Goal: Browse casually

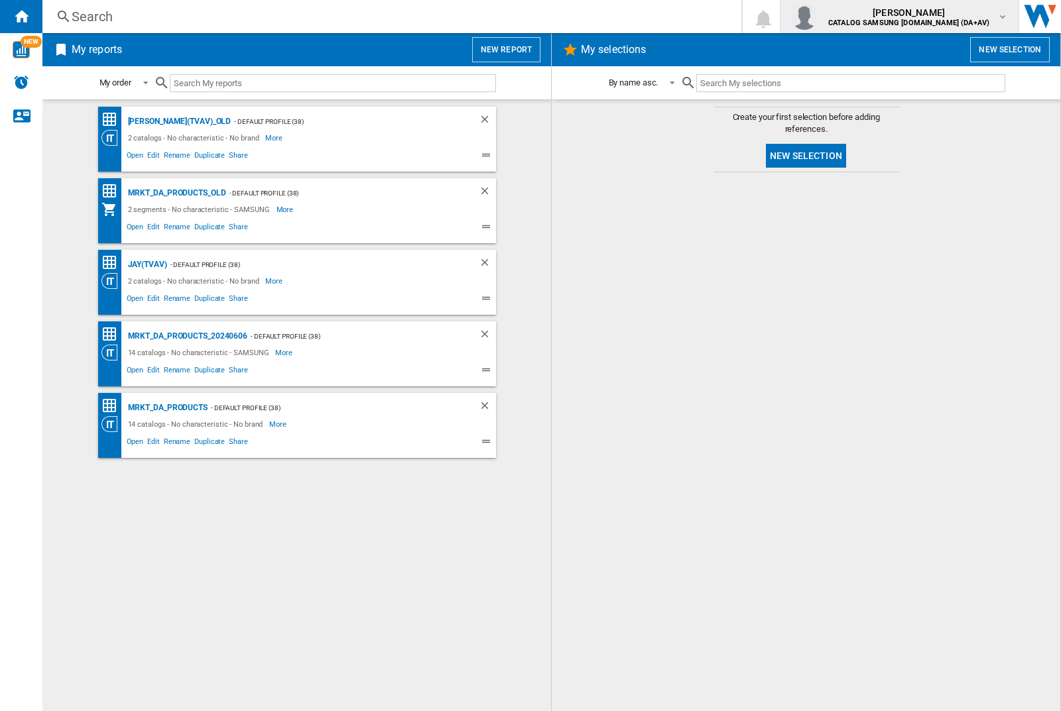
click at [817, 17] on img "button" at bounding box center [804, 16] width 27 height 27
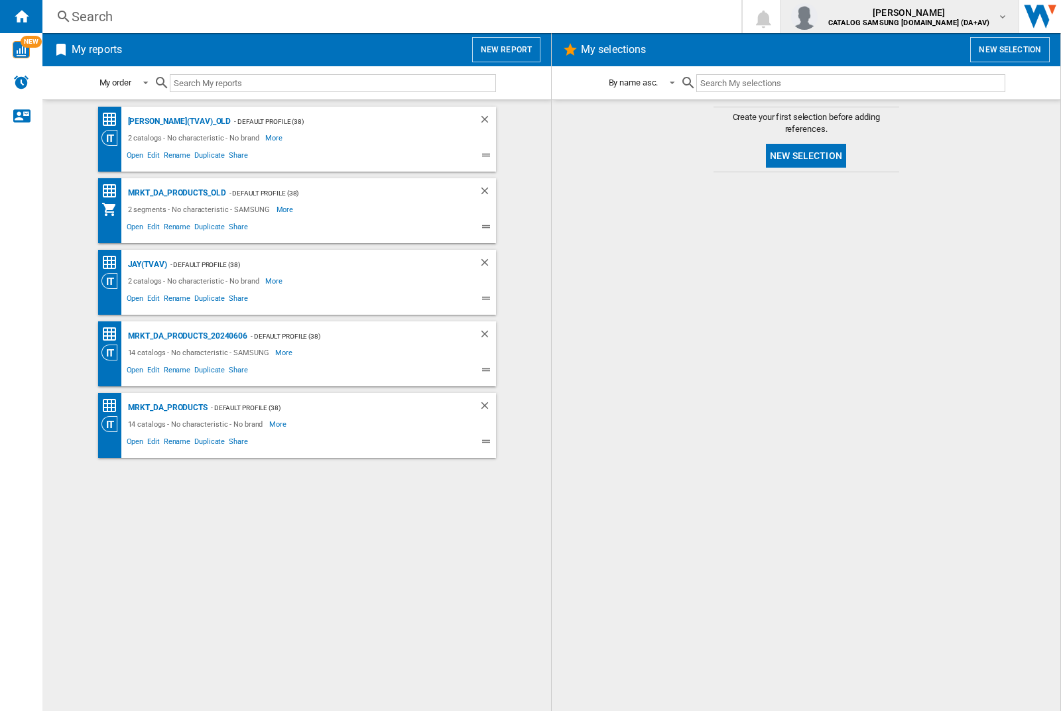
click at [817, 17] on img "button" at bounding box center [804, 16] width 27 height 27
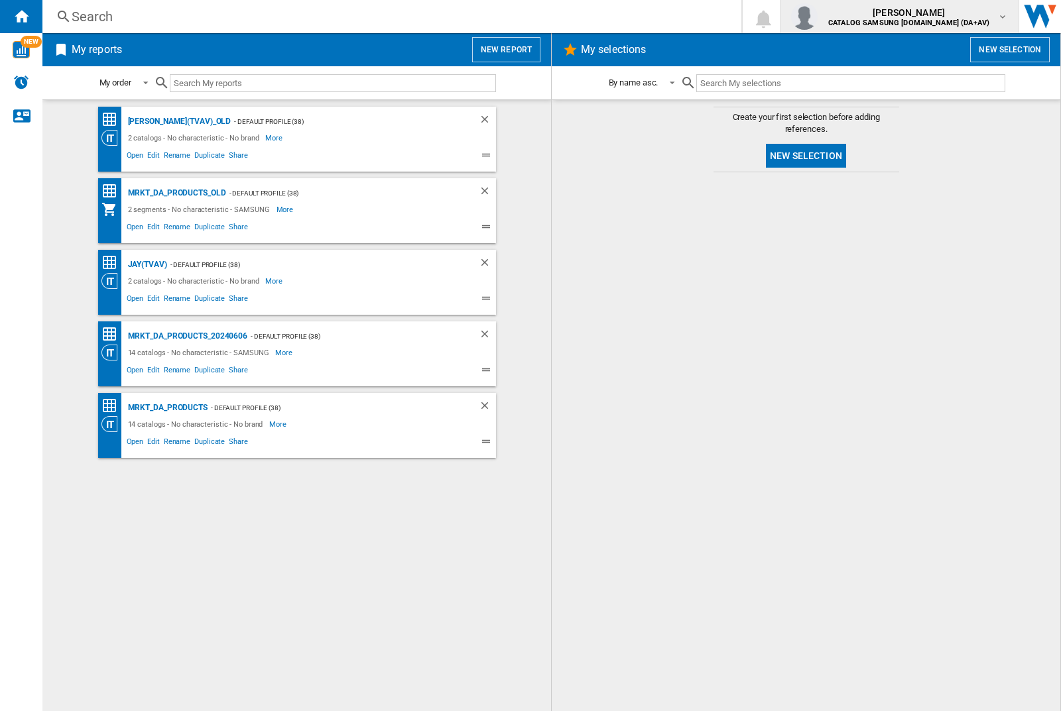
click at [817, 17] on img "button" at bounding box center [804, 16] width 27 height 27
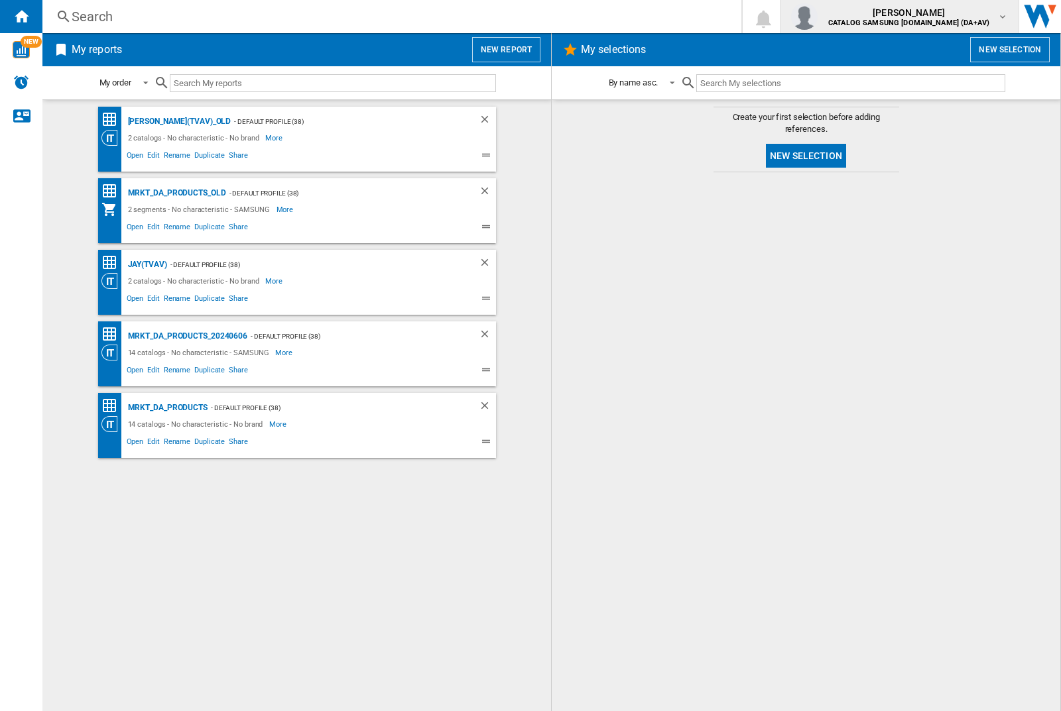
click at [817, 17] on img "button" at bounding box center [804, 16] width 27 height 27
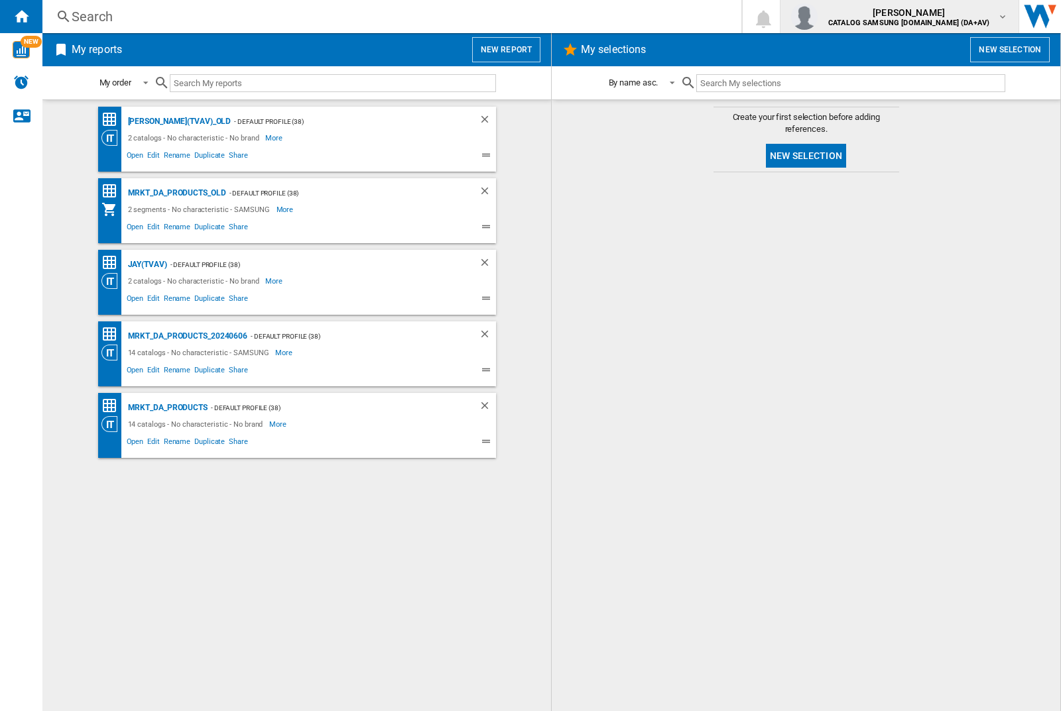
click at [817, 17] on img "button" at bounding box center [804, 16] width 27 height 27
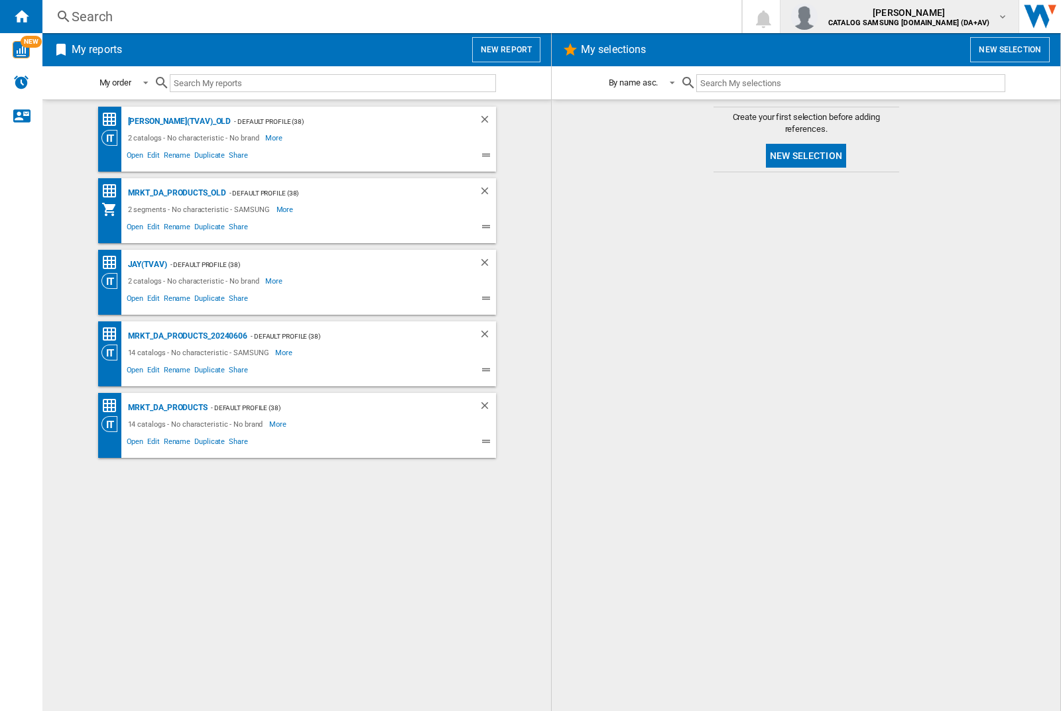
click at [817, 17] on img "button" at bounding box center [804, 16] width 27 height 27
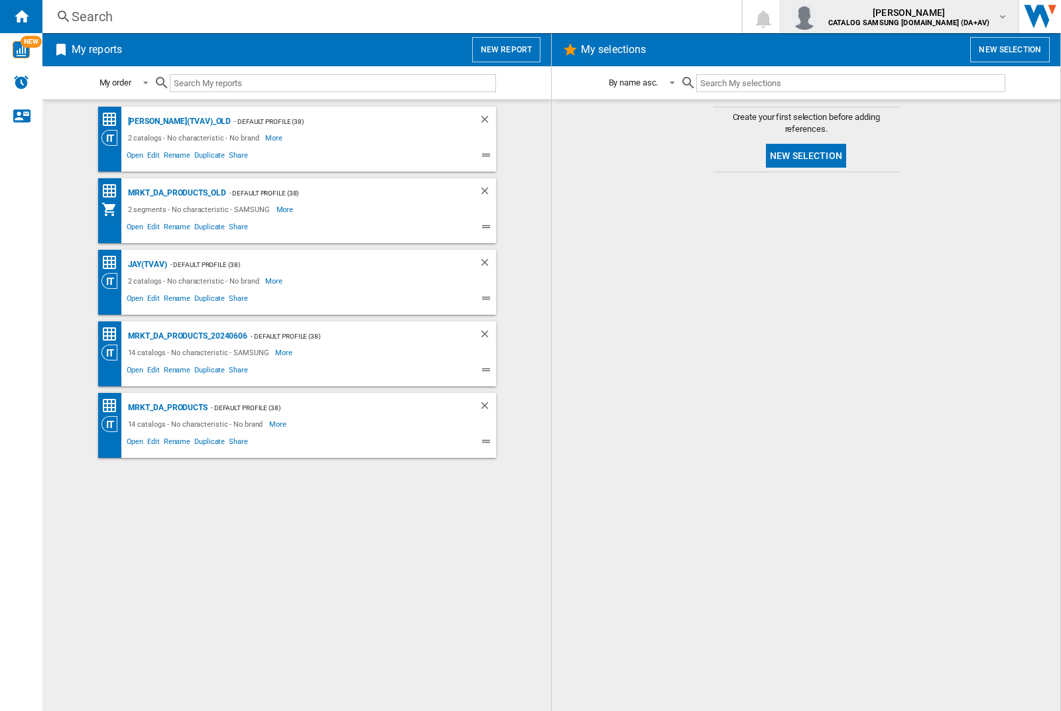
click at [817, 17] on img "button" at bounding box center [804, 16] width 27 height 27
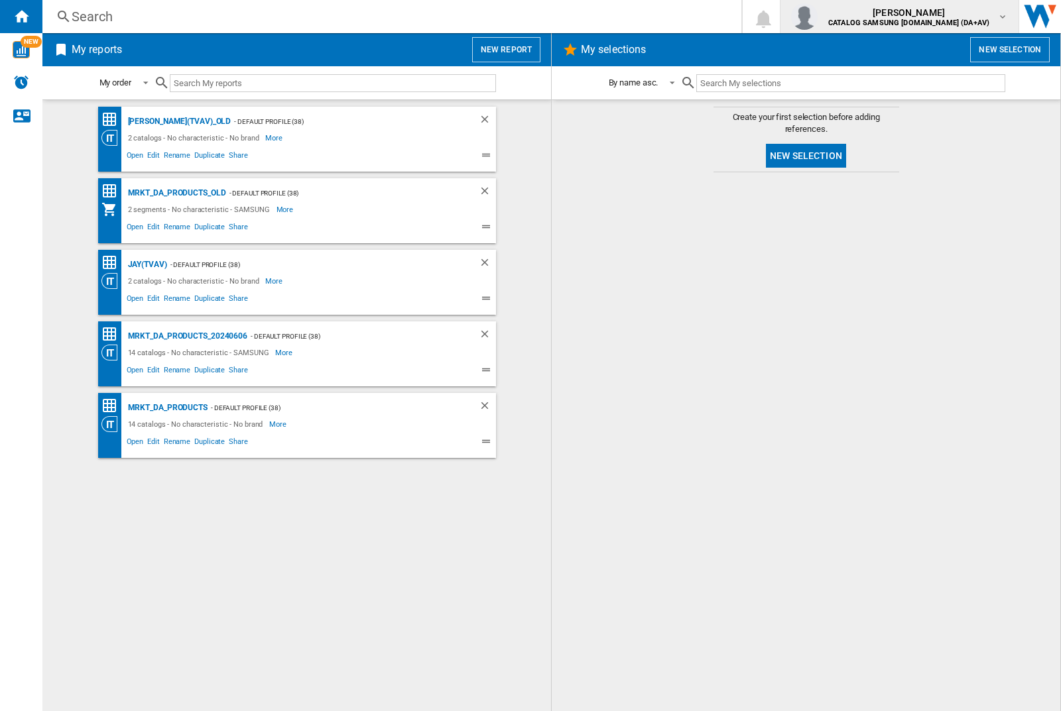
click at [817, 17] on img "button" at bounding box center [804, 16] width 27 height 27
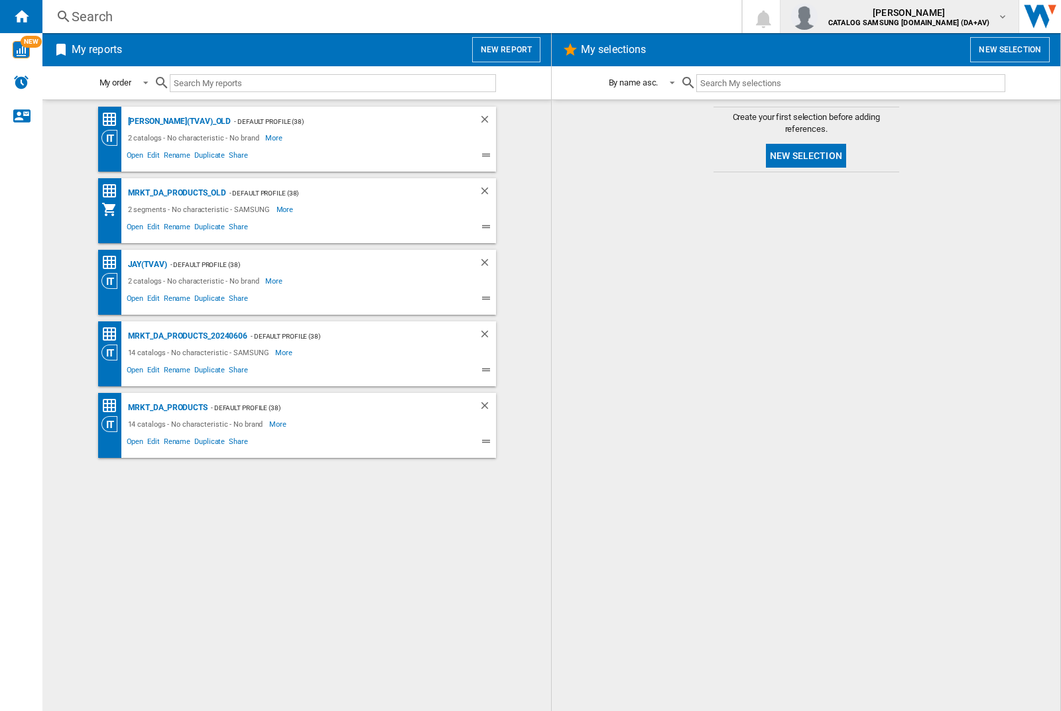
click at [817, 17] on img "button" at bounding box center [804, 16] width 27 height 27
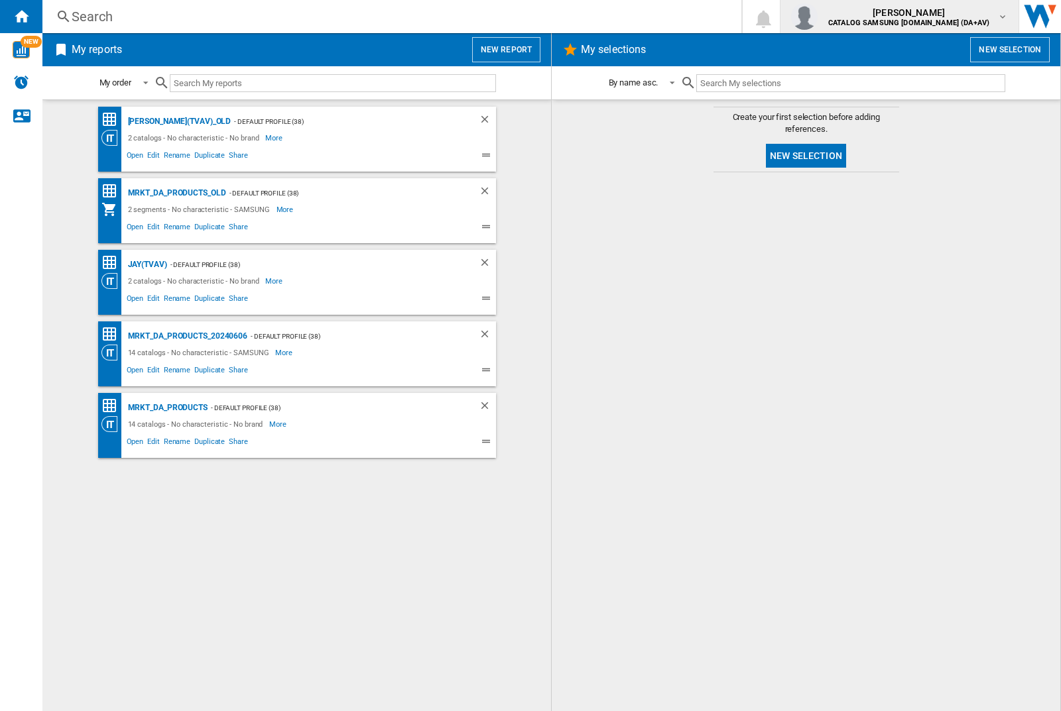
click at [817, 17] on img "button" at bounding box center [804, 16] width 27 height 27
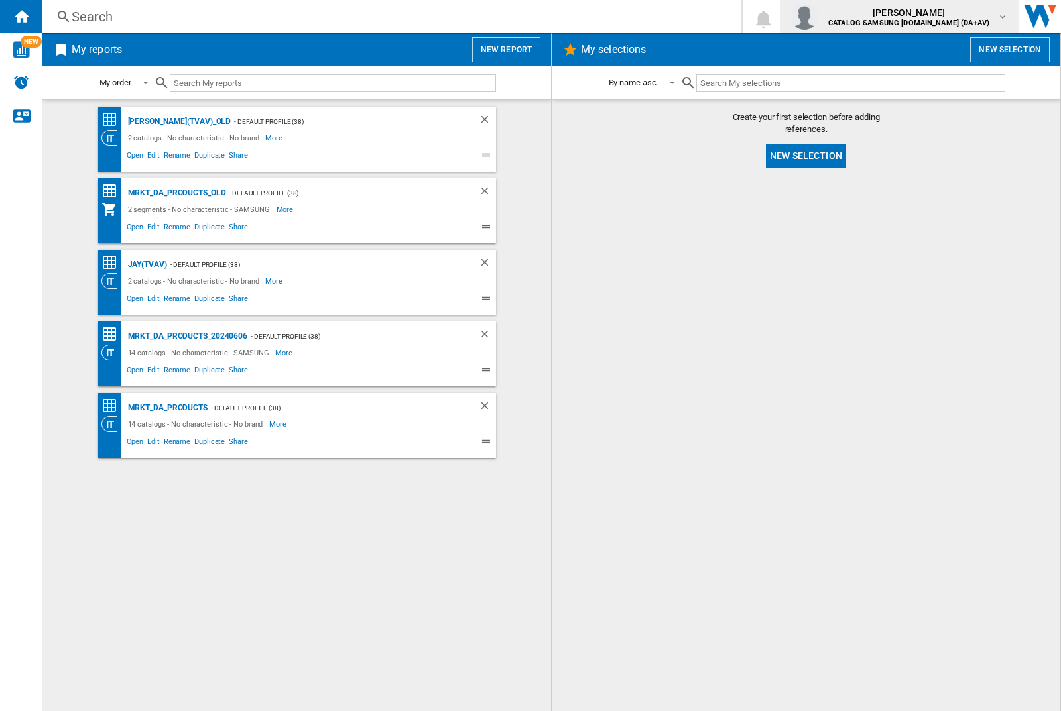
click at [817, 17] on img "button" at bounding box center [804, 16] width 27 height 27
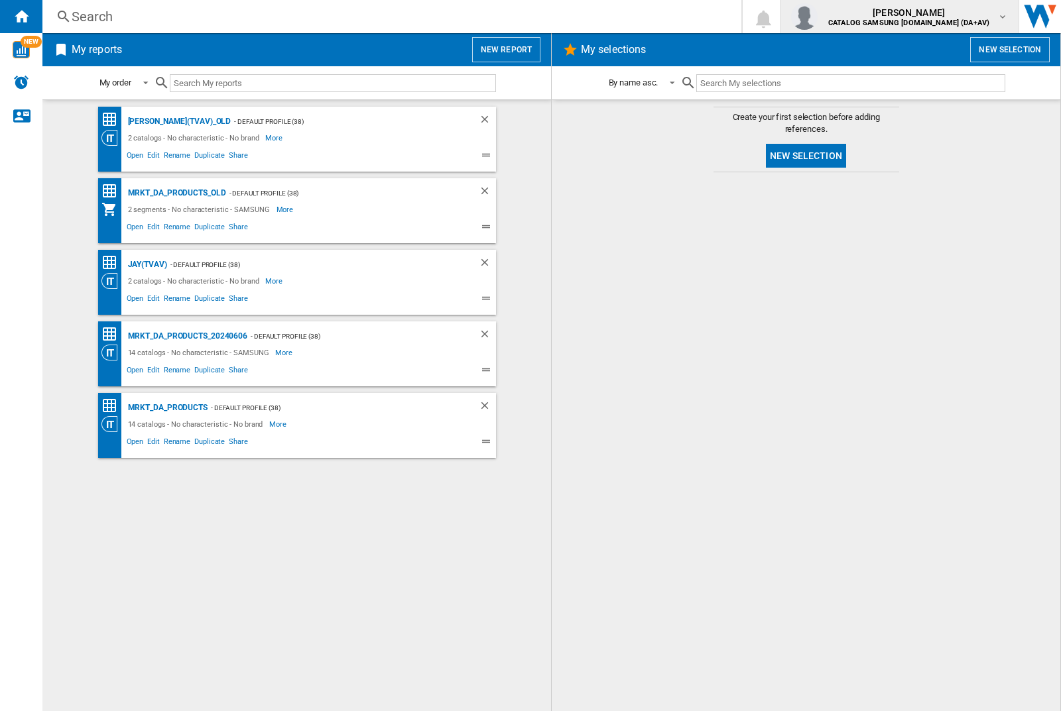
click at [817, 17] on img "button" at bounding box center [804, 16] width 27 height 27
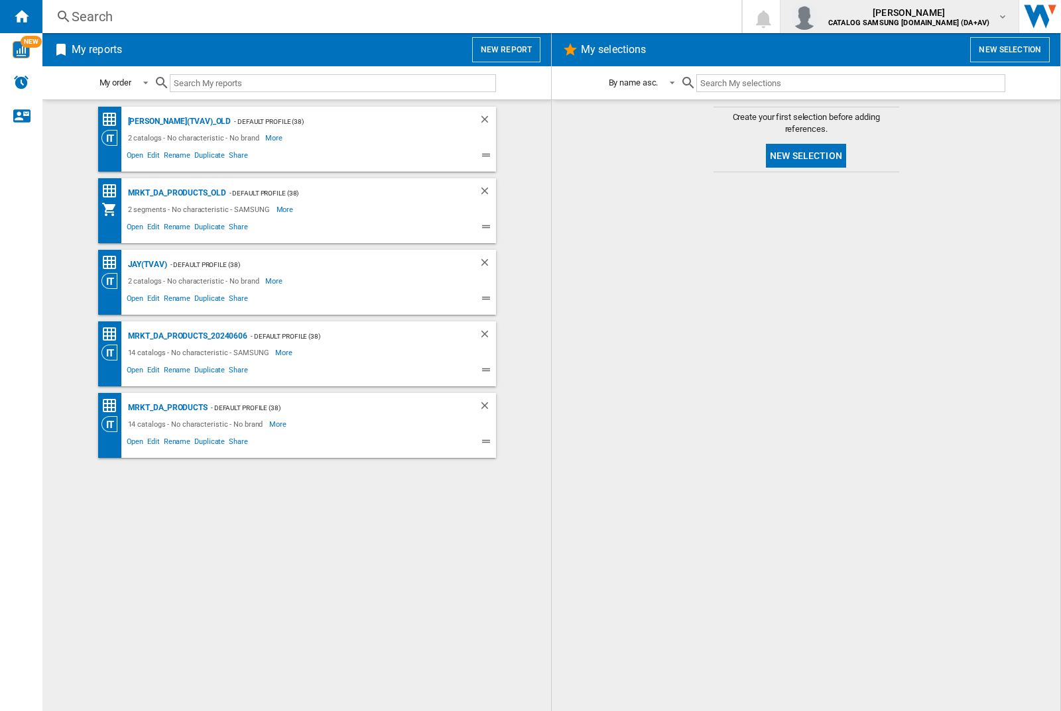
click at [817, 17] on img "button" at bounding box center [804, 16] width 27 height 27
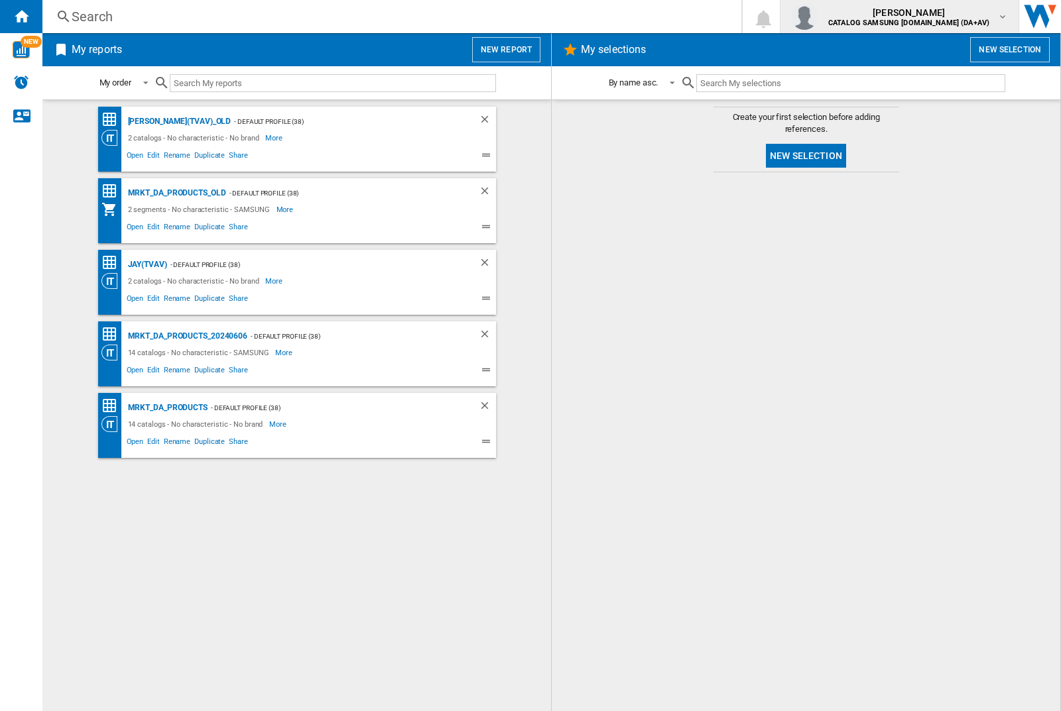
click at [817, 17] on img "button" at bounding box center [804, 16] width 27 height 27
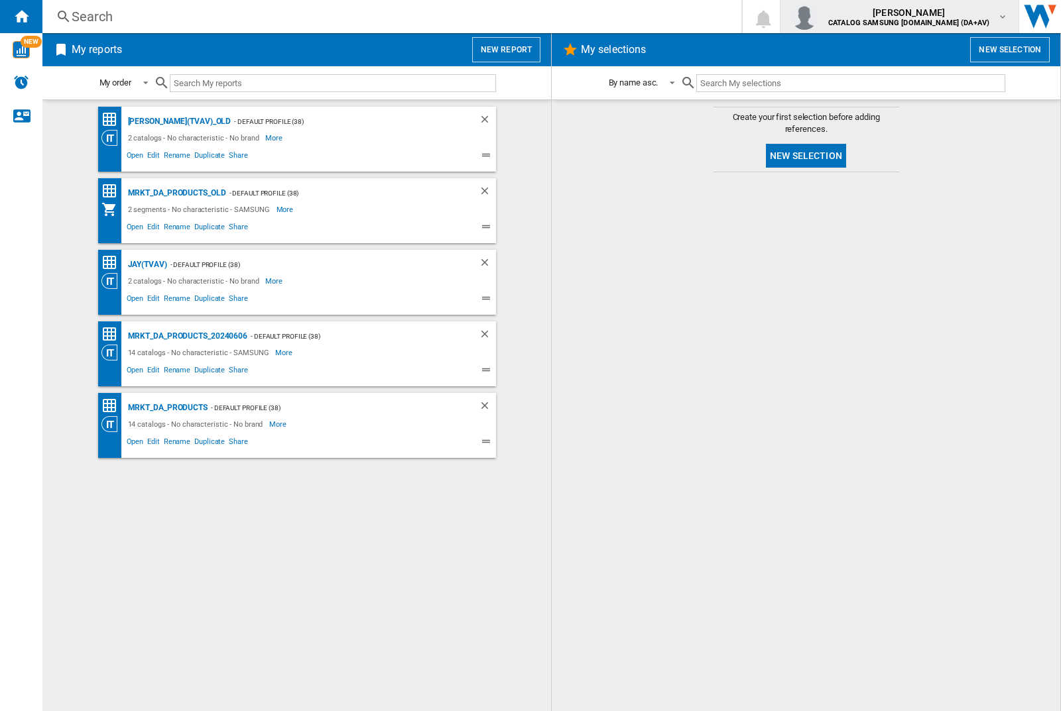
click at [817, 17] on img "button" at bounding box center [804, 16] width 27 height 27
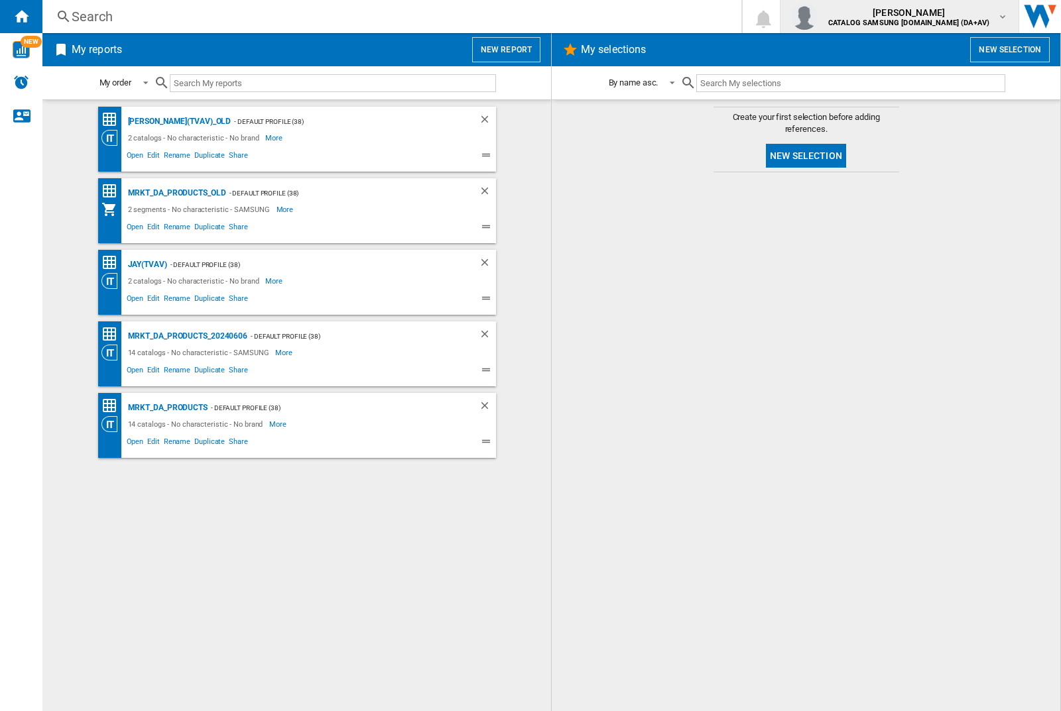
click at [817, 17] on img "button" at bounding box center [804, 16] width 27 height 27
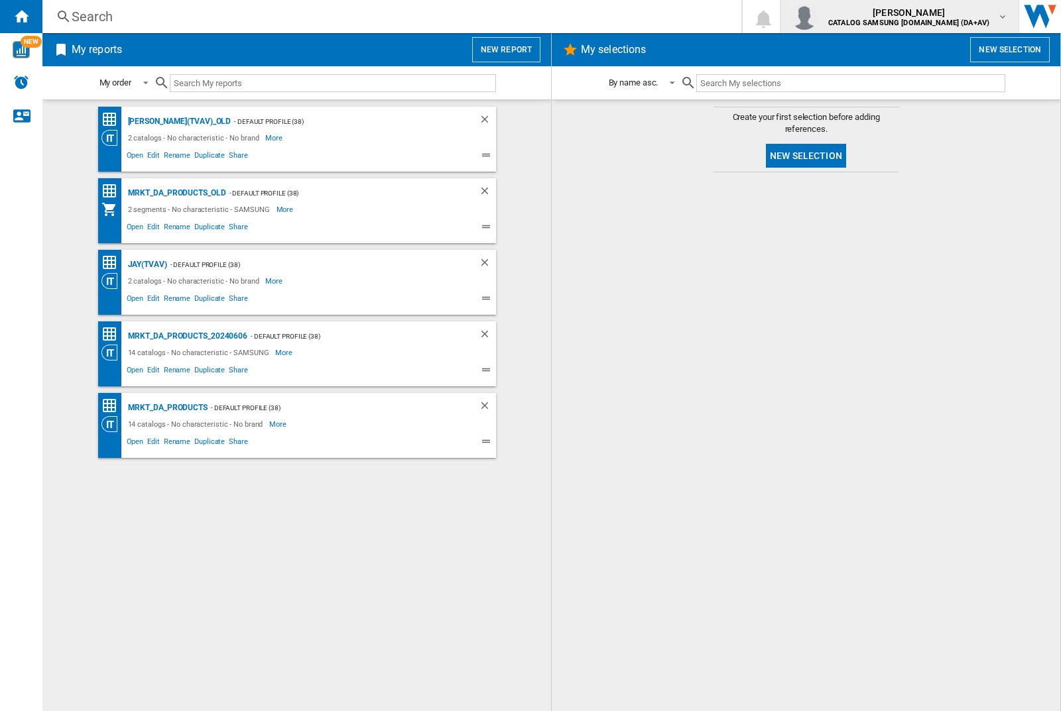
click at [817, 17] on img "button" at bounding box center [804, 16] width 27 height 27
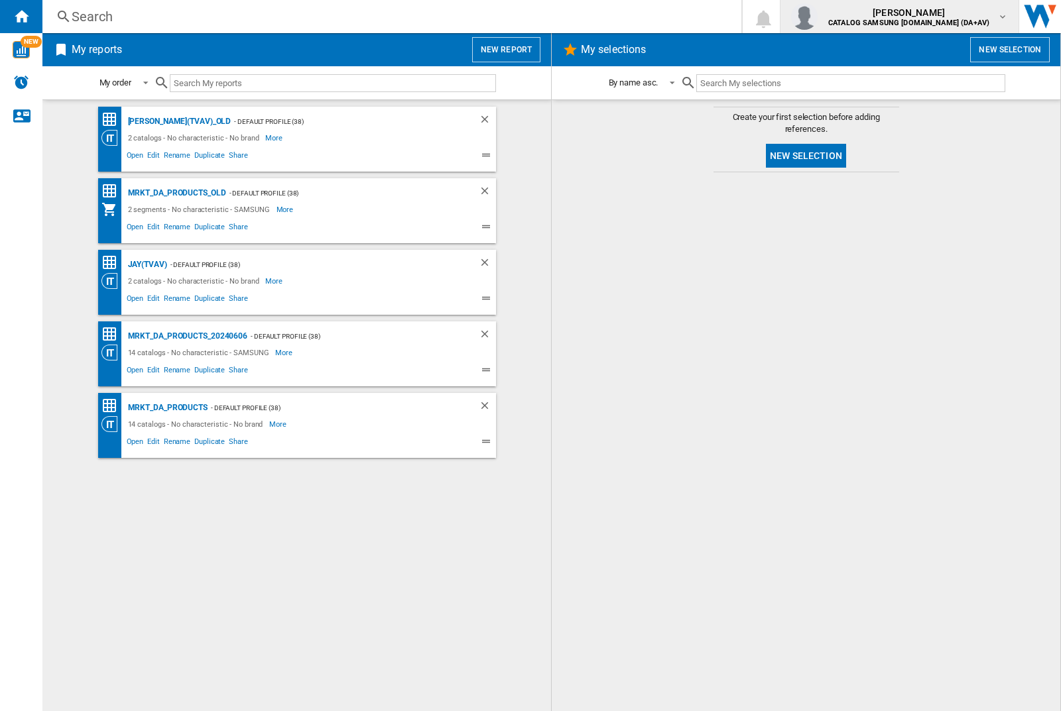
click at [817, 17] on img "button" at bounding box center [804, 16] width 27 height 27
